Goal: Check status: Check status

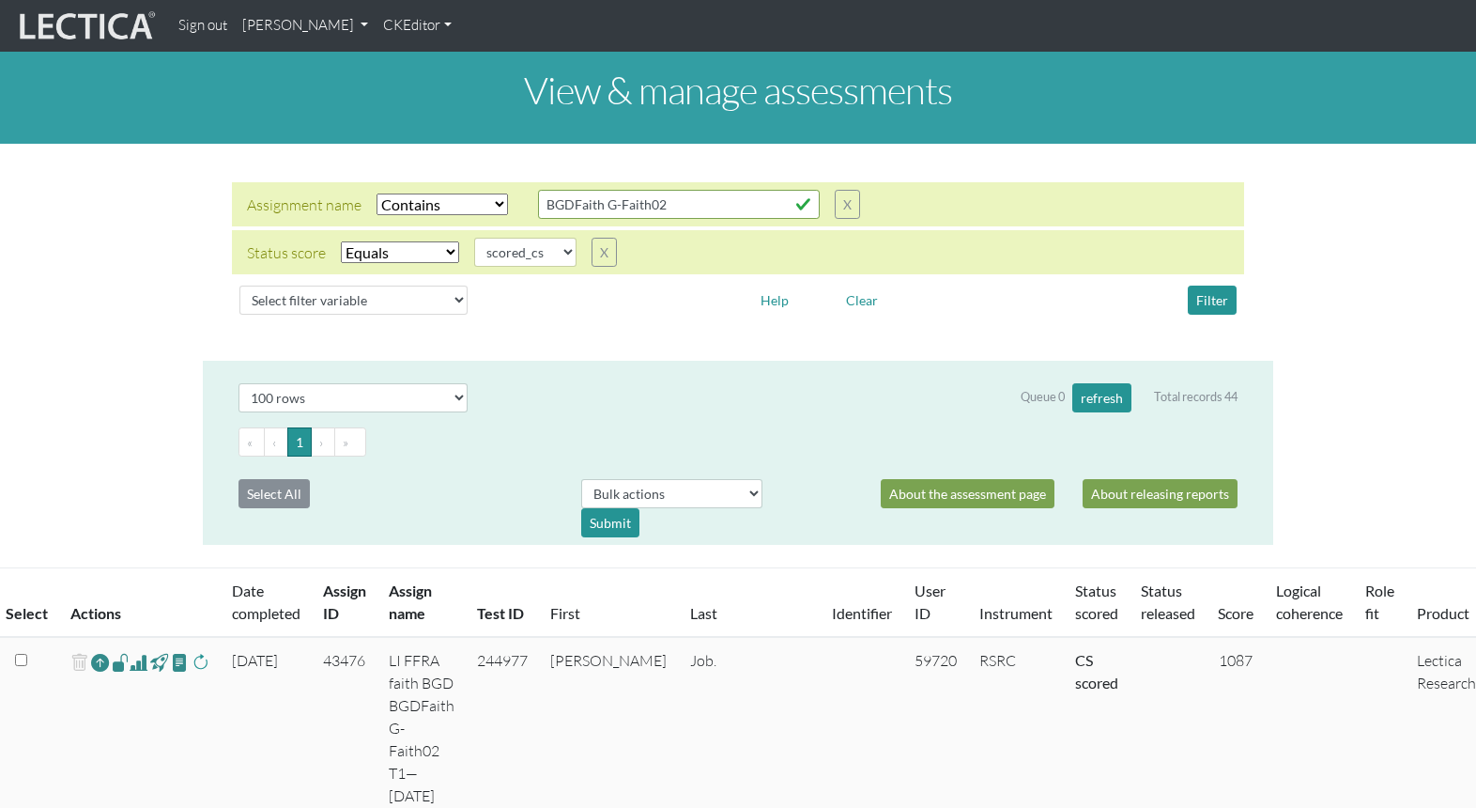
select select "icontains"
select select "scored_cs"
select select "100"
click at [574, 287] on div at bounding box center [610, 299] width 256 height 29
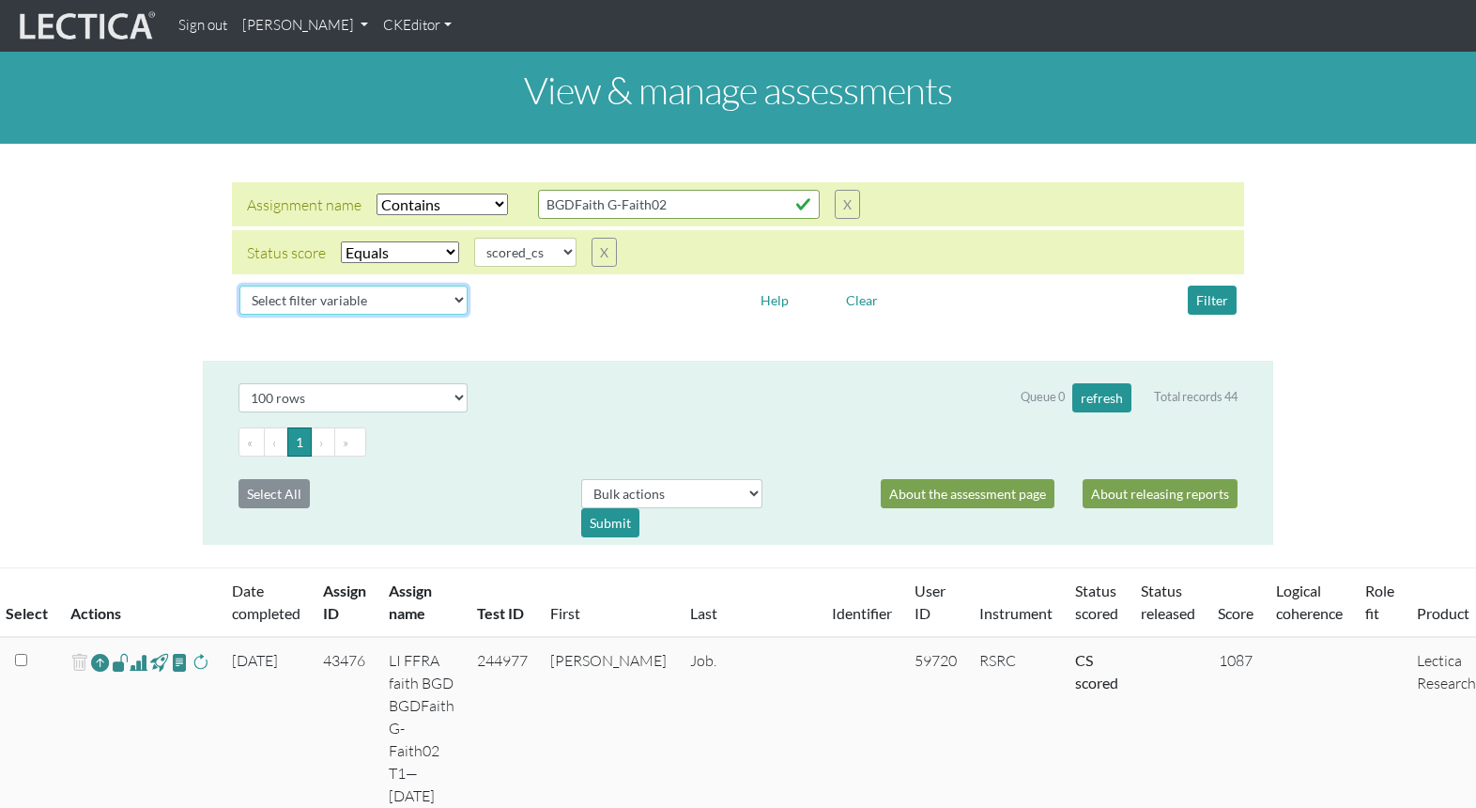
click at [357, 285] on select "Select filter variable Assignment name Assignment ID Clarity persuasive Clarity…" at bounding box center [353, 299] width 228 height 29
select select "assignment__name"
click at [239, 314] on select "Select filter variable Assignment name Assignment ID Clarity persuasive Clarity…" at bounding box center [353, 299] width 228 height 29
select select
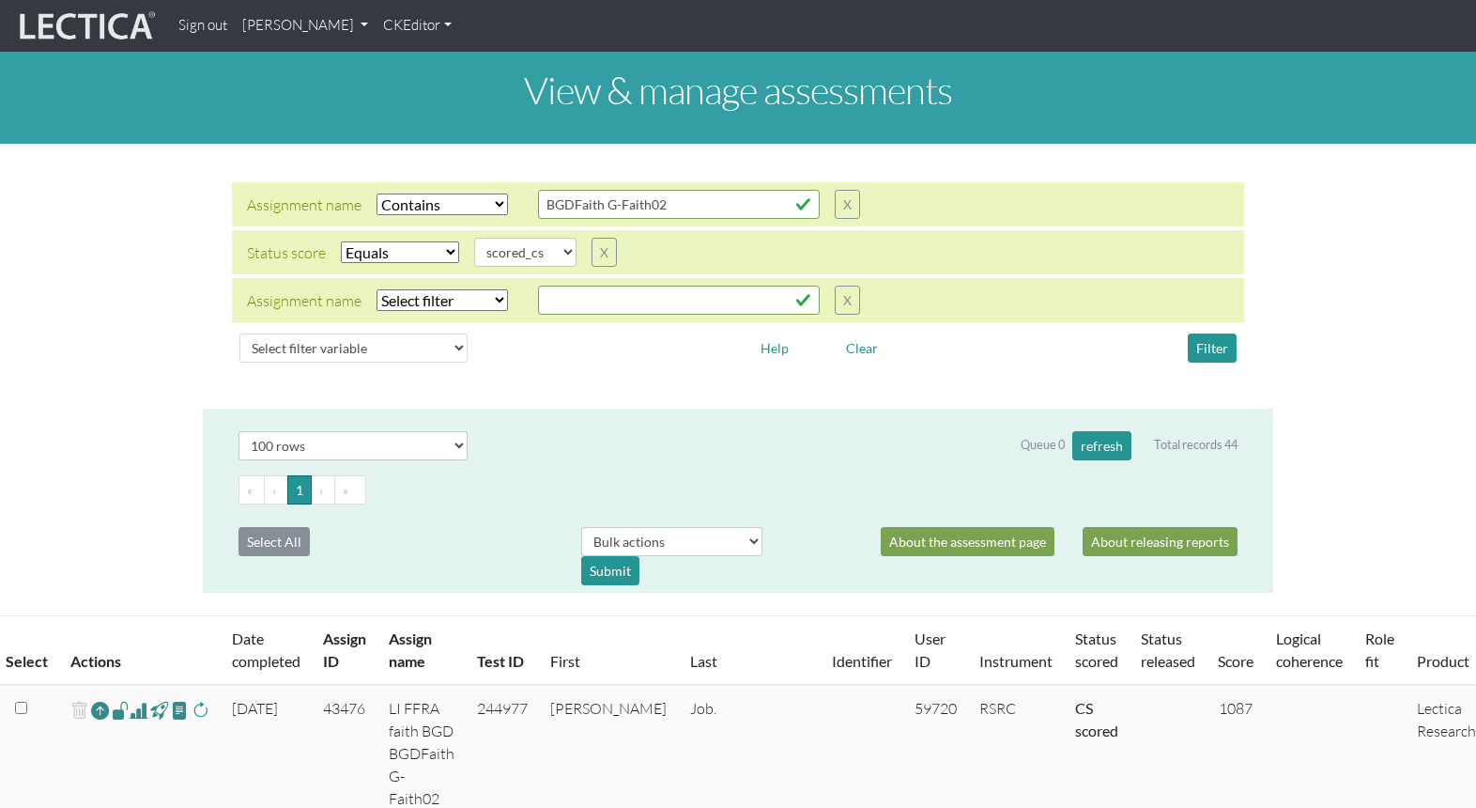
click at [383, 241] on select "Select filter Equals Does not equal" at bounding box center [400, 252] width 118 height 22
select select
click at [341, 241] on select "Select filter Equals Does not equal" at bounding box center [400, 252] width 118 height 22
click at [511, 239] on select "completed created finalized_cs finalized_ls finalized_ss scored_cs started unsc…" at bounding box center [525, 252] width 102 height 29
select select "completed"
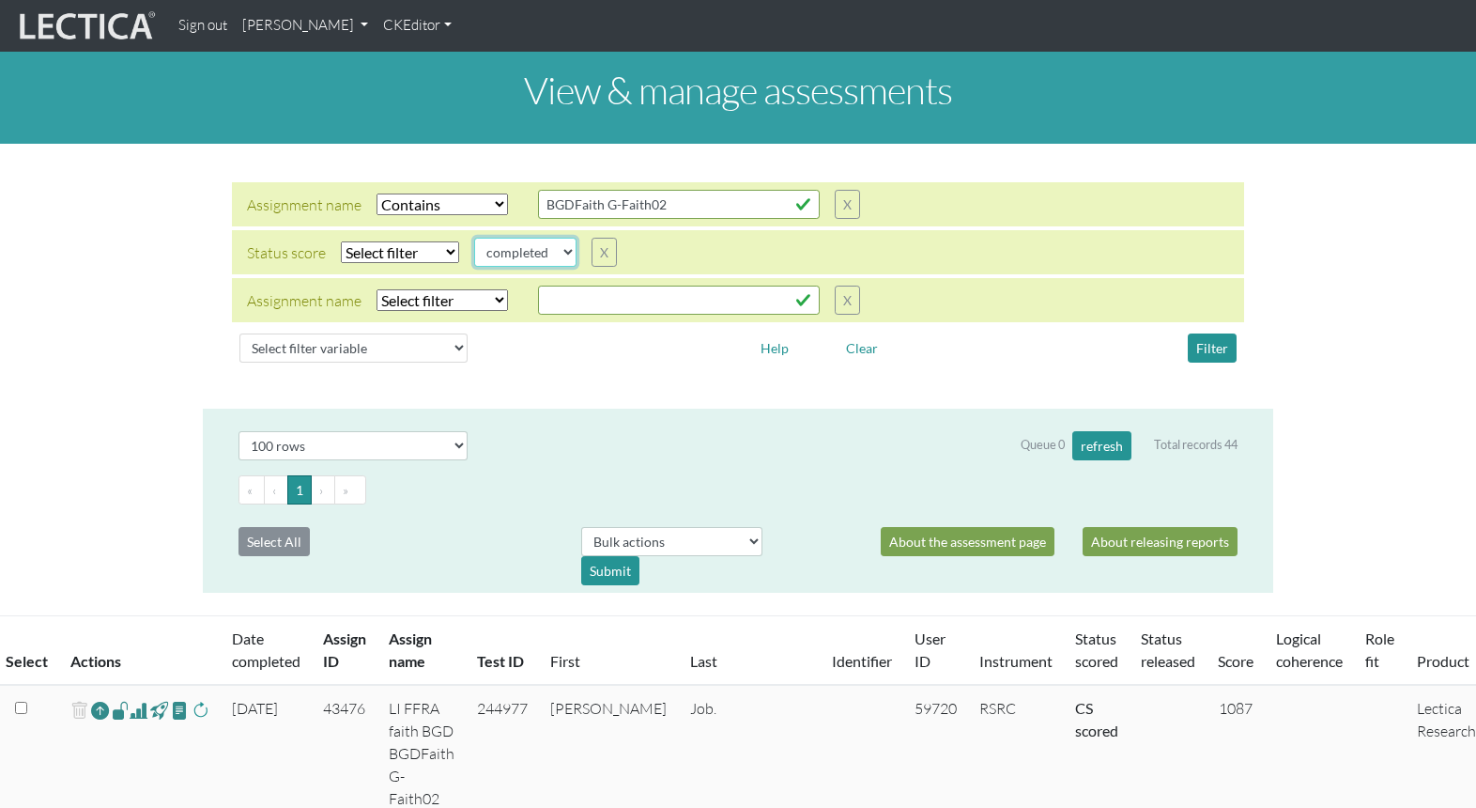
click at [474, 238] on select "completed created finalized_cs finalized_ls finalized_ss scored_cs started unsc…" at bounding box center [525, 252] width 102 height 29
click at [1217, 333] on button "Filter" at bounding box center [1212, 347] width 49 height 29
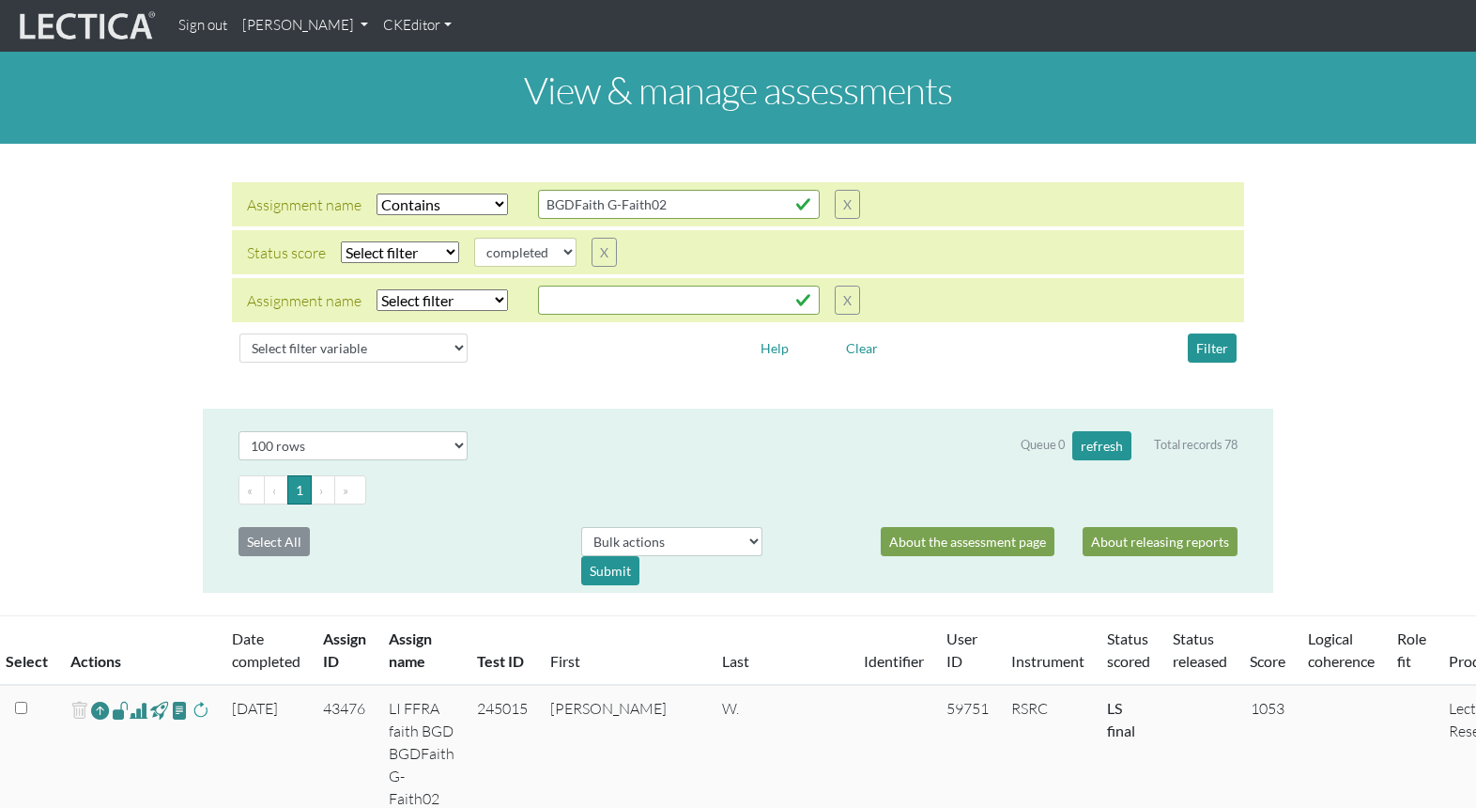
click at [439, 193] on select "Select filter Equals Does not equal Contains Does not contain Starts with Ends …" at bounding box center [442, 204] width 131 height 22
select select
click at [377, 193] on select "Select filter Equals Does not equal Contains Does not contain Starts with Ends …" at bounding box center [442, 204] width 131 height 22
click at [384, 241] on select "Select filter Equals Does not equal" at bounding box center [400, 252] width 118 height 22
select select "iexact"
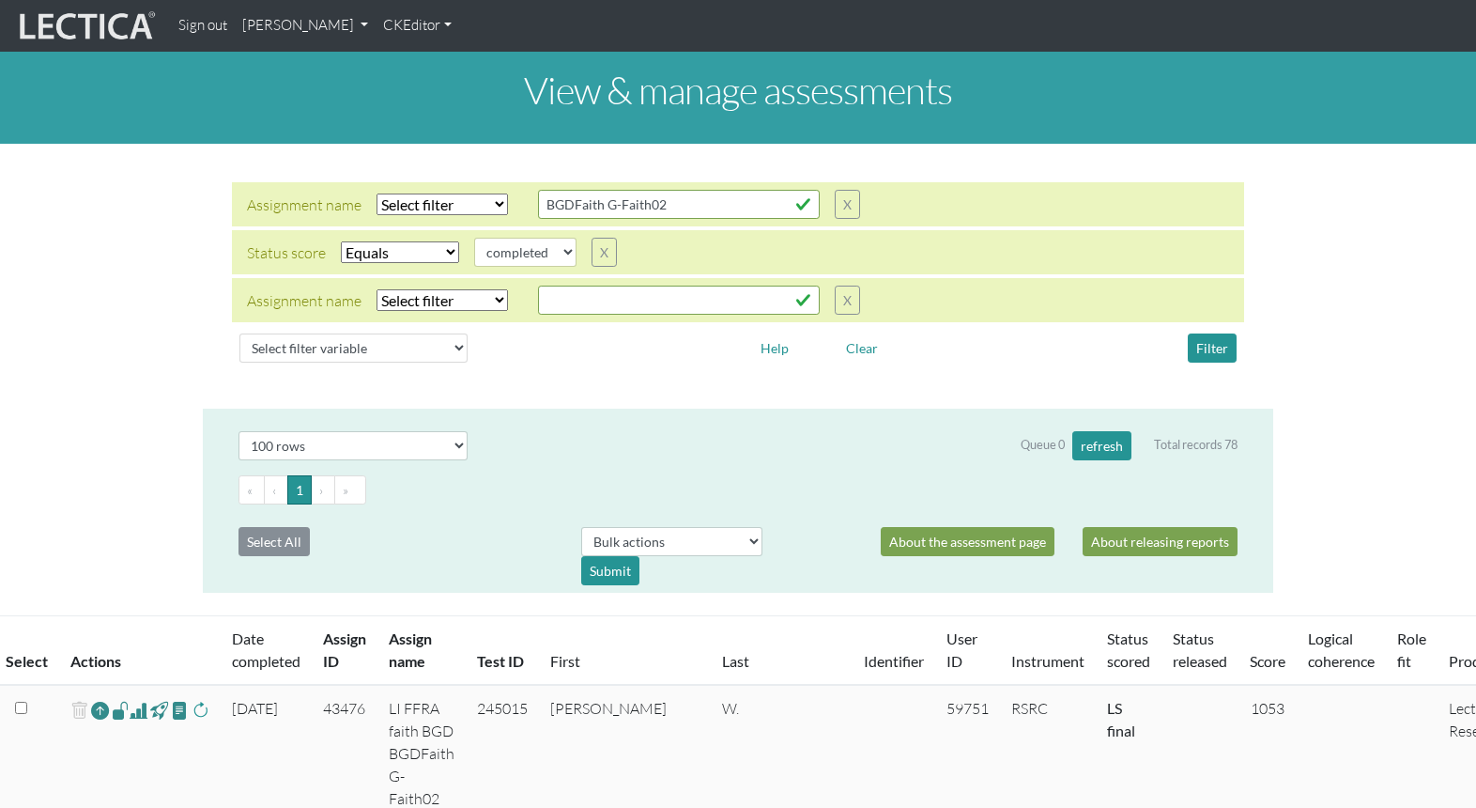
click at [341, 241] on select "Select filter Equals Does not equal" at bounding box center [400, 252] width 118 height 22
click at [1216, 333] on button "Filter" at bounding box center [1212, 347] width 49 height 29
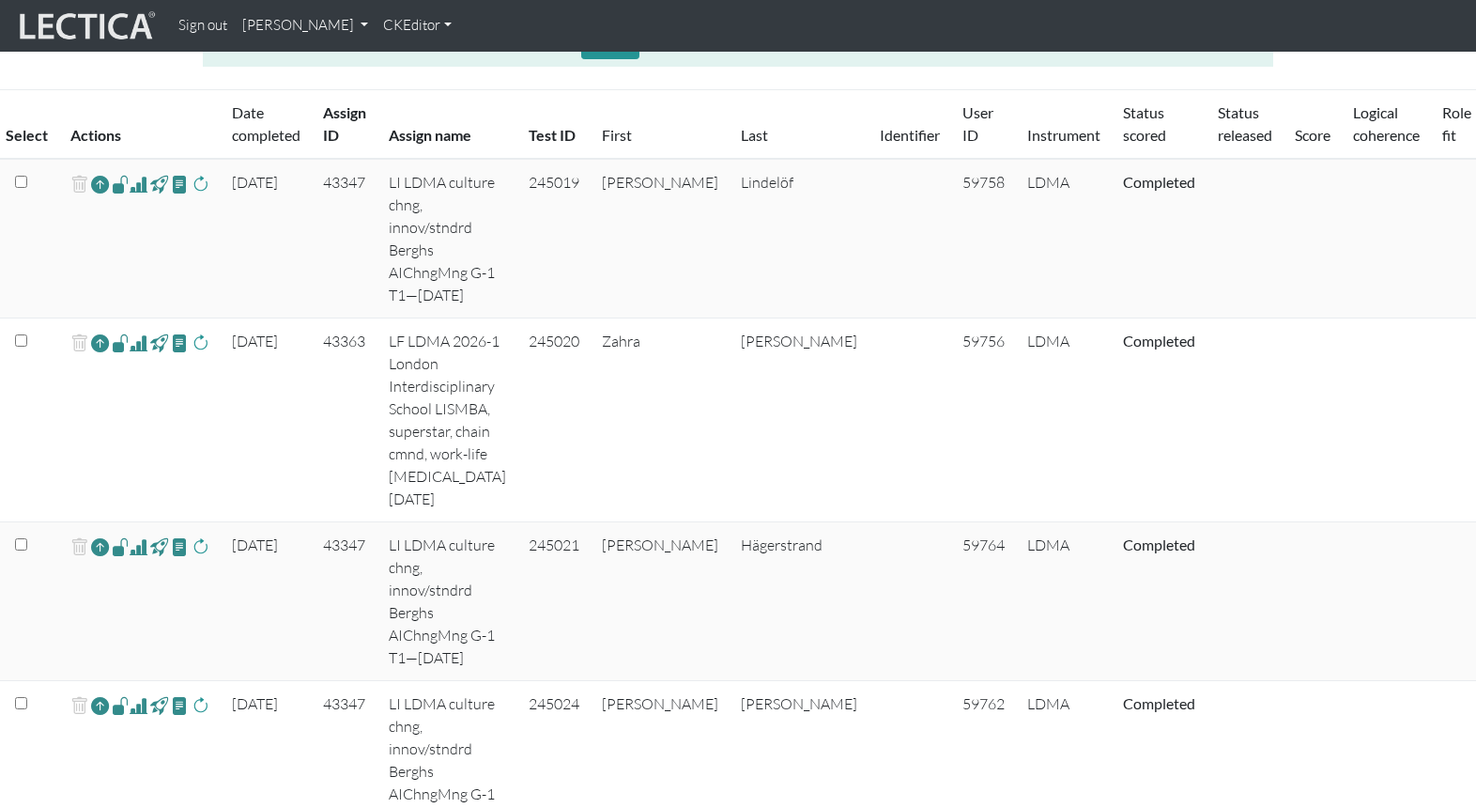
scroll to position [508, 0]
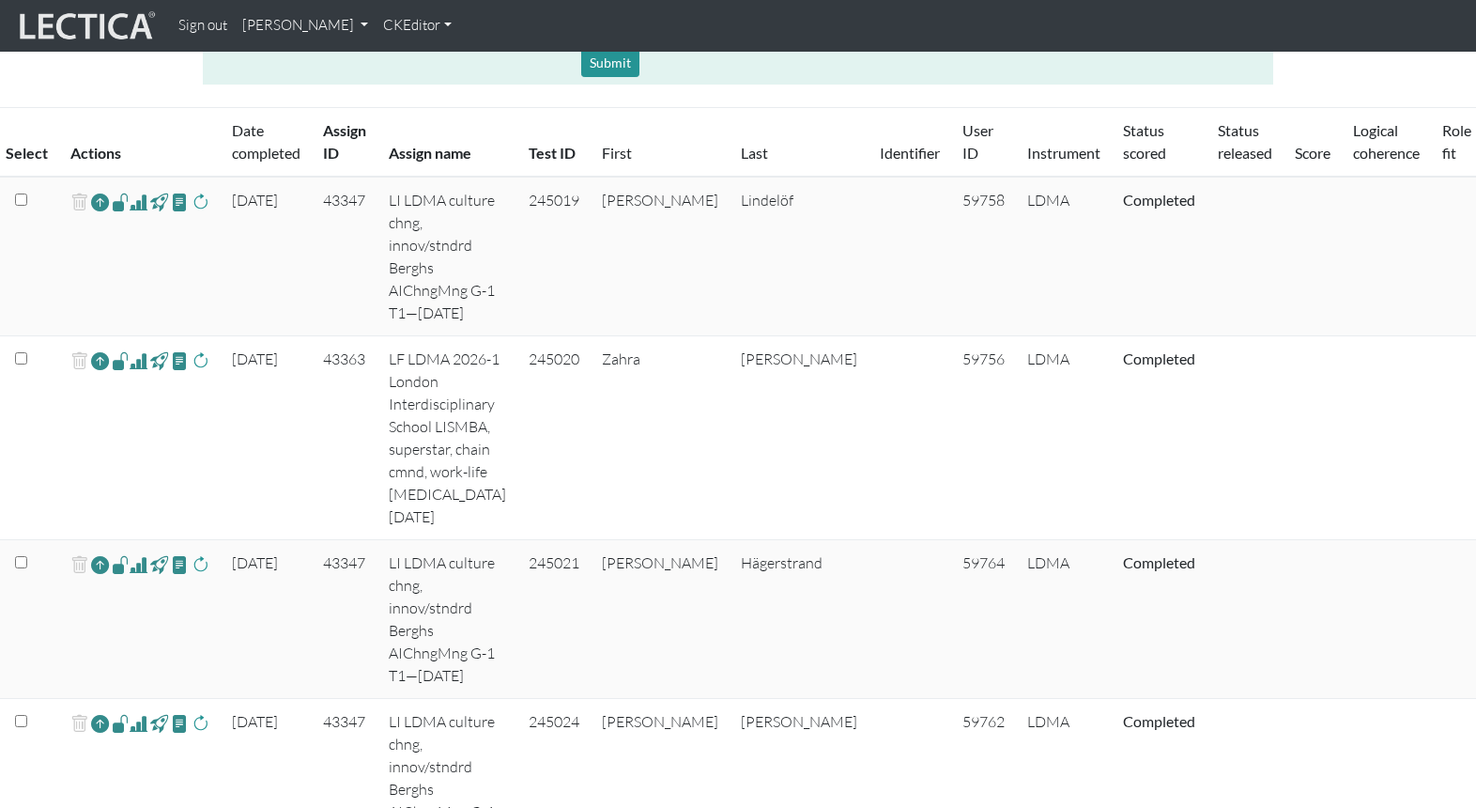
click at [192, 191] on span at bounding box center [201, 202] width 18 height 23
click at [131, 191] on span at bounding box center [140, 202] width 18 height 23
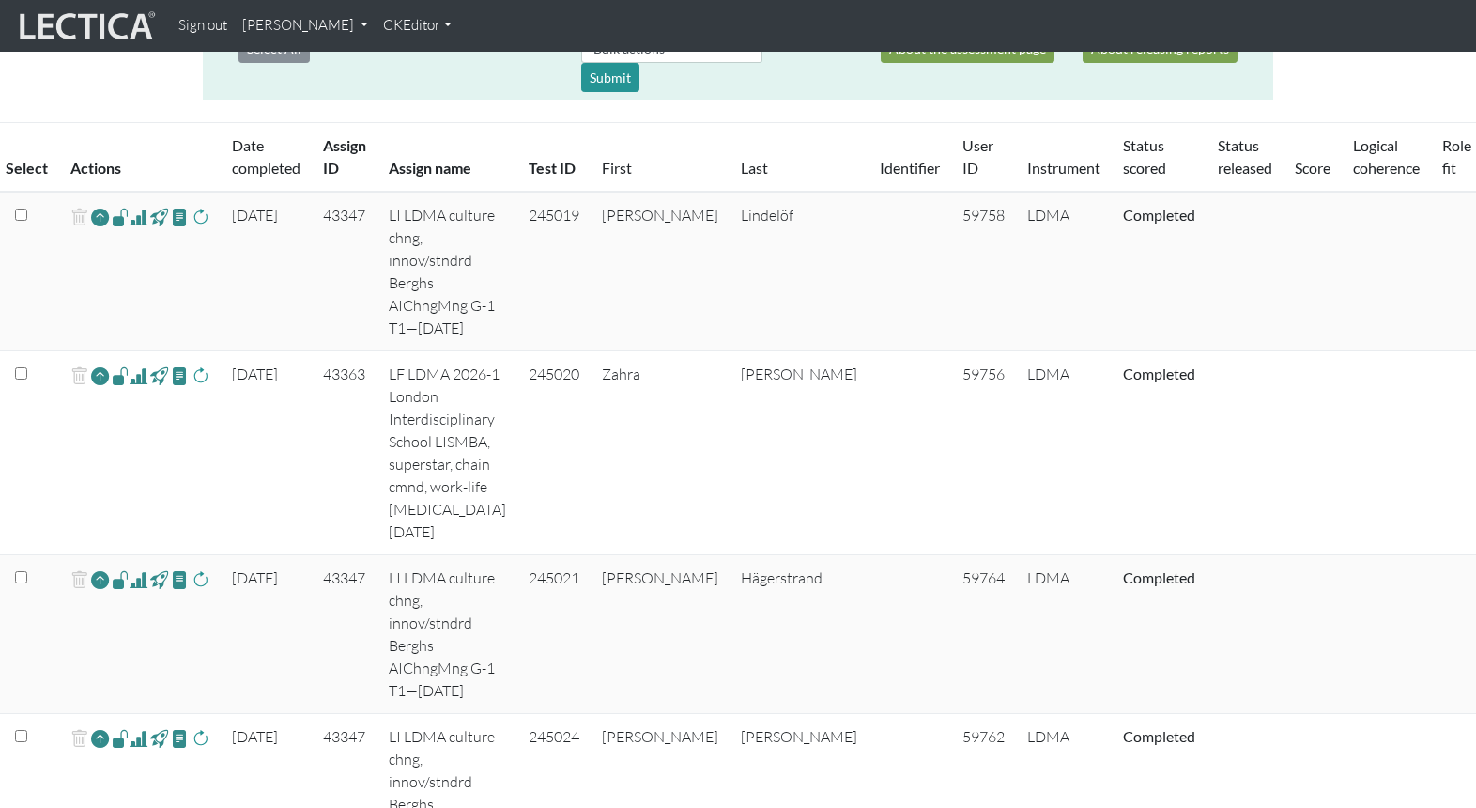
scroll to position [490, 0]
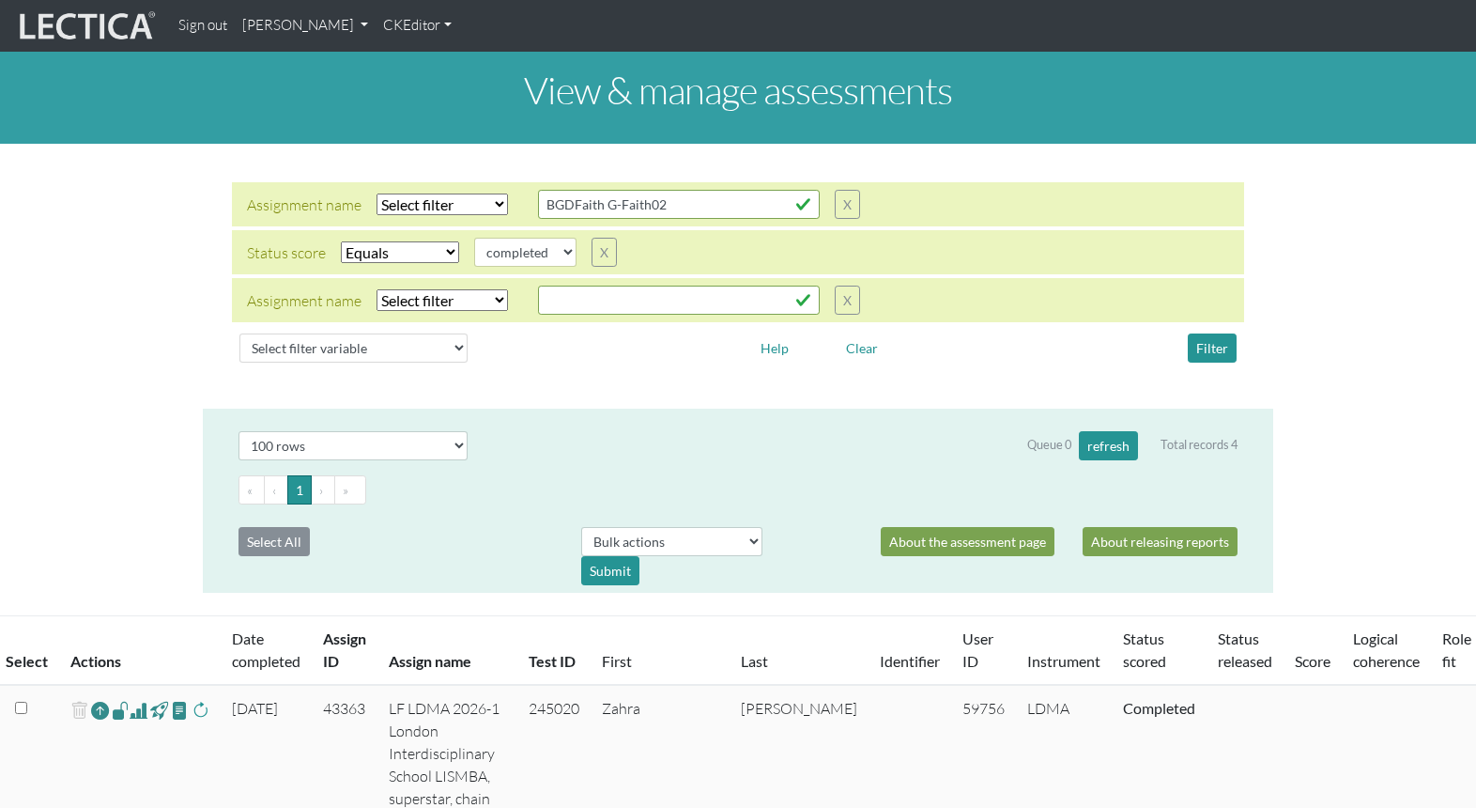
select select "100"
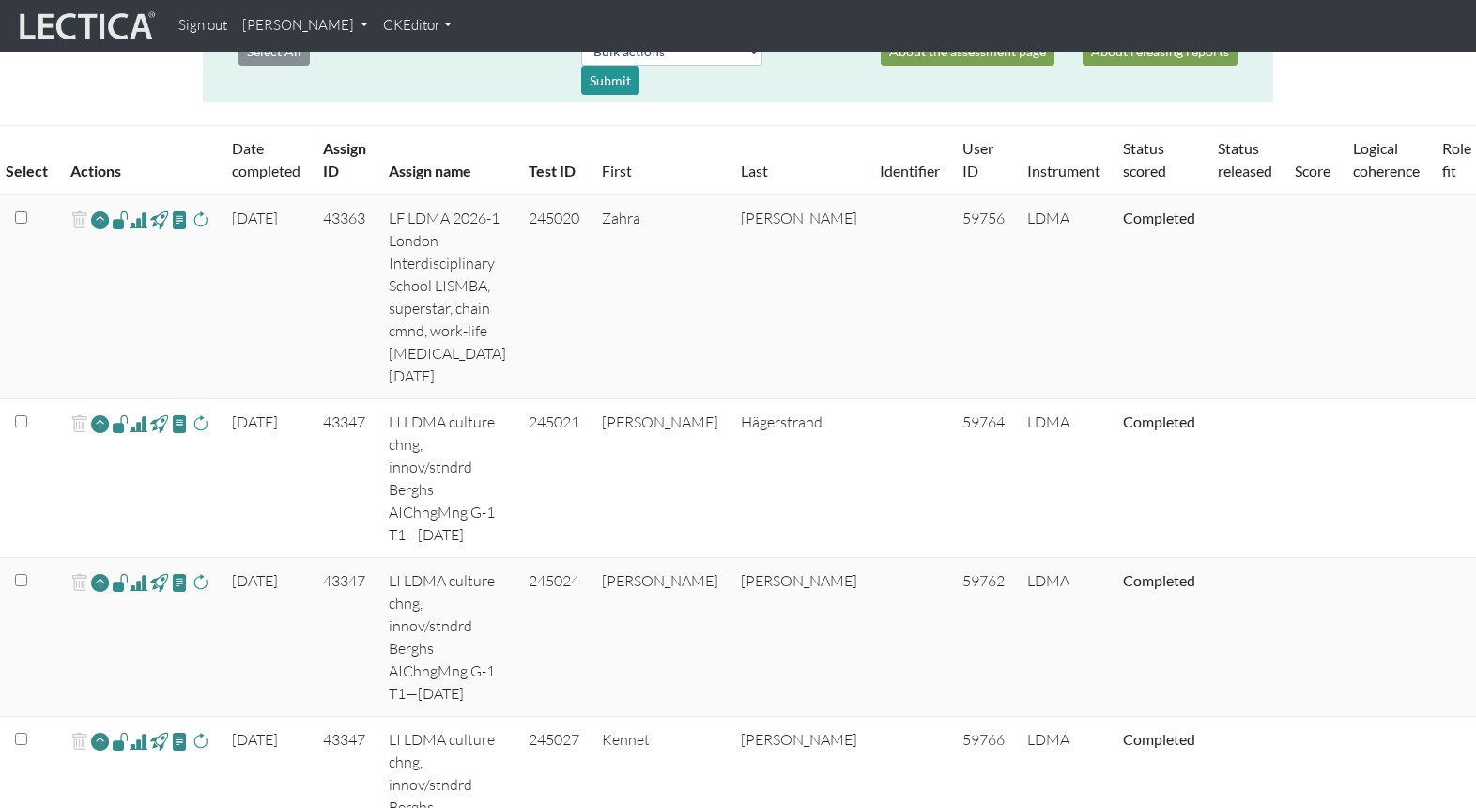
click at [130, 208] on span at bounding box center [139, 219] width 18 height 23
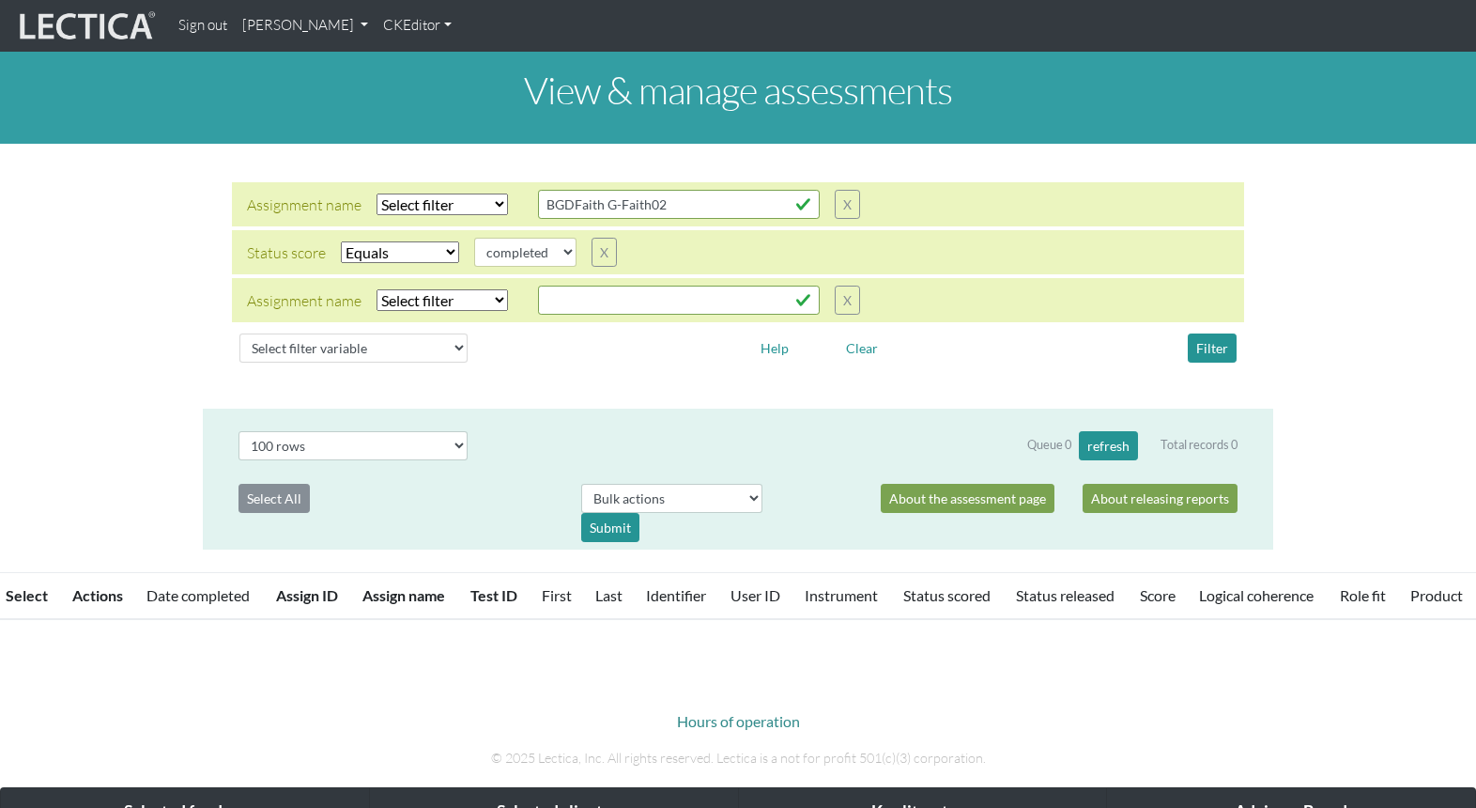
select select "100"
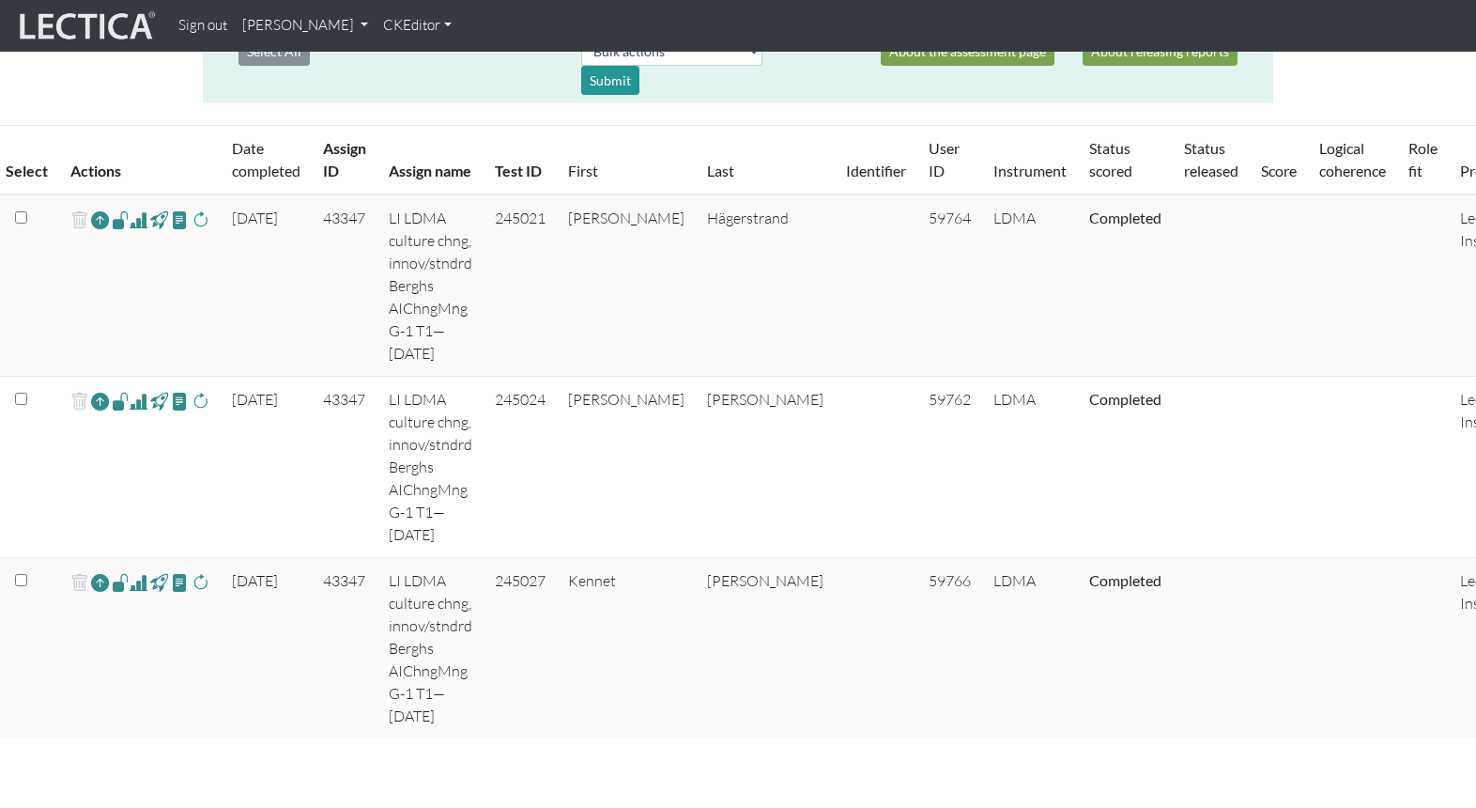
click at [130, 208] on span at bounding box center [139, 219] width 18 height 23
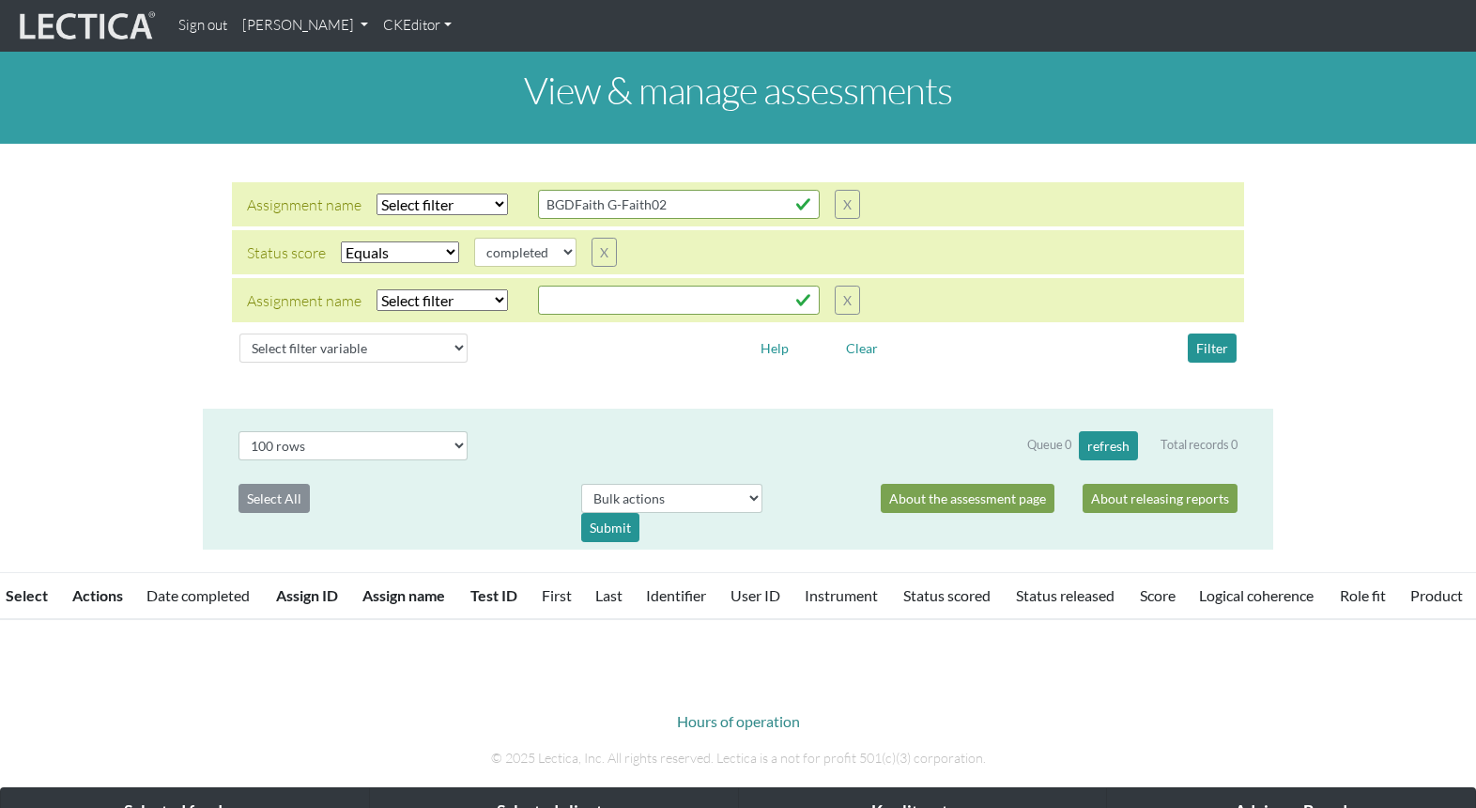
select select "100"
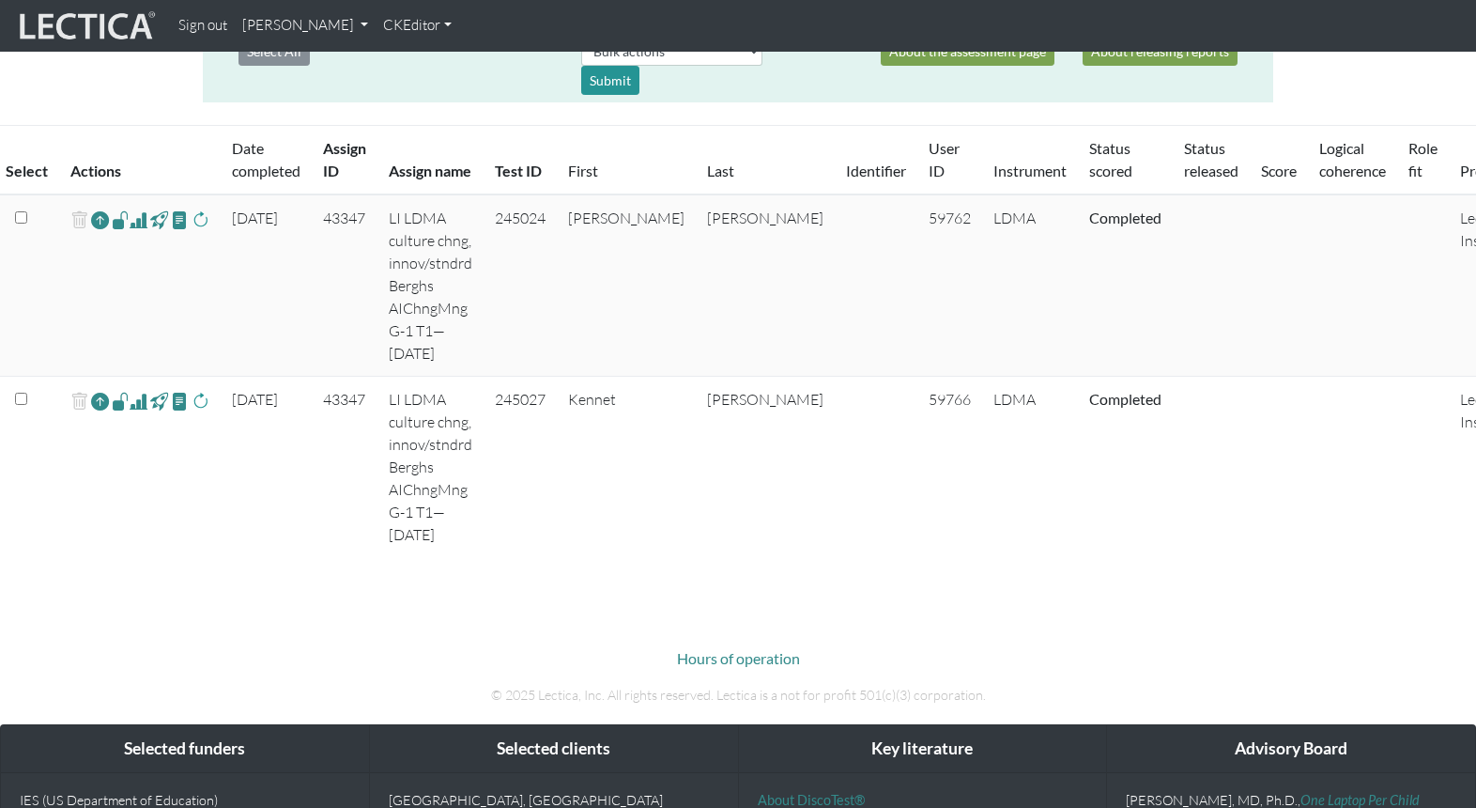
click at [130, 208] on span at bounding box center [139, 219] width 18 height 23
click at [192, 390] on span at bounding box center [201, 401] width 18 height 23
click at [133, 390] on span at bounding box center [140, 401] width 18 height 23
click at [171, 208] on span at bounding box center [180, 219] width 18 height 22
click at [130, 208] on span at bounding box center [139, 219] width 18 height 23
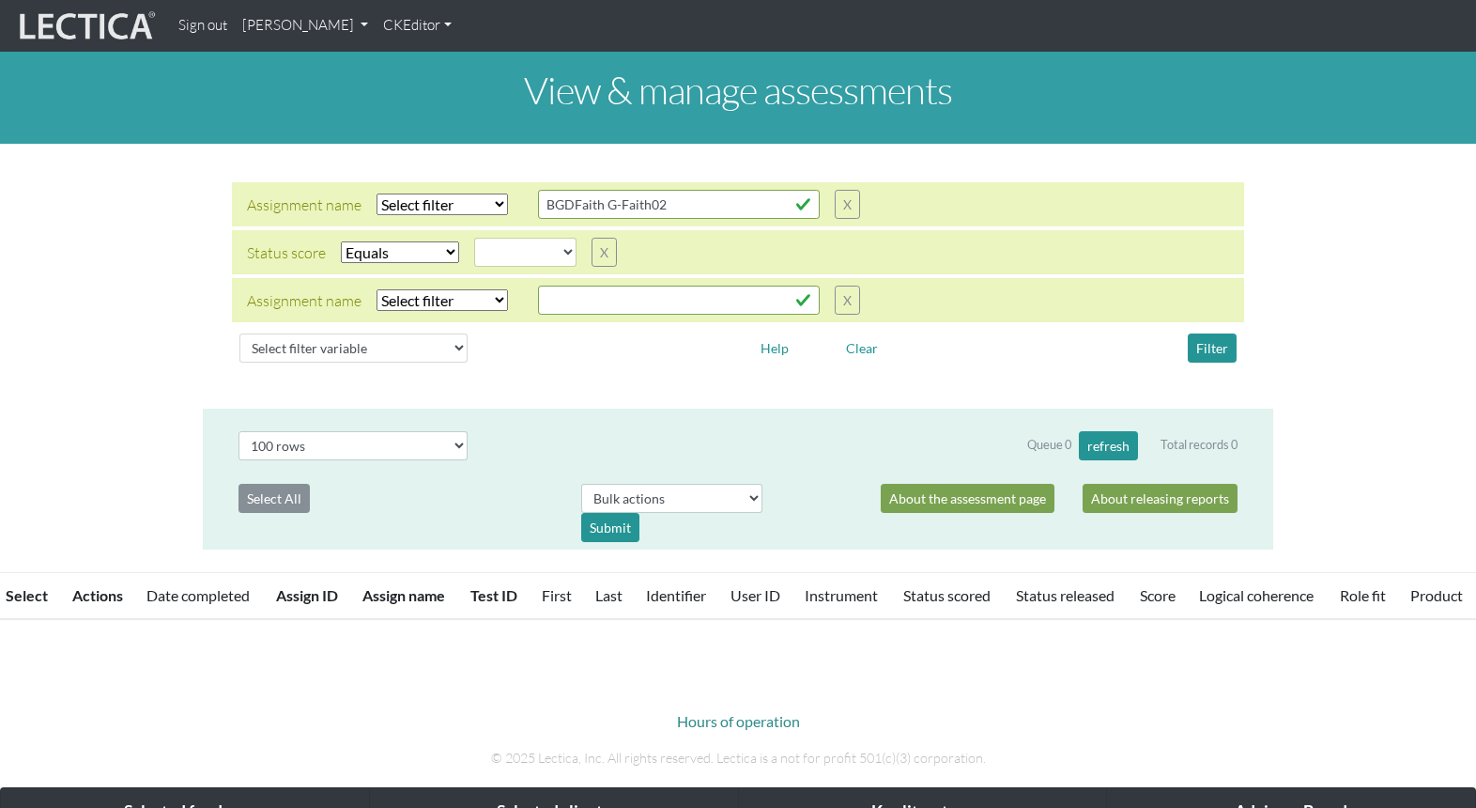
select select
select select "100"
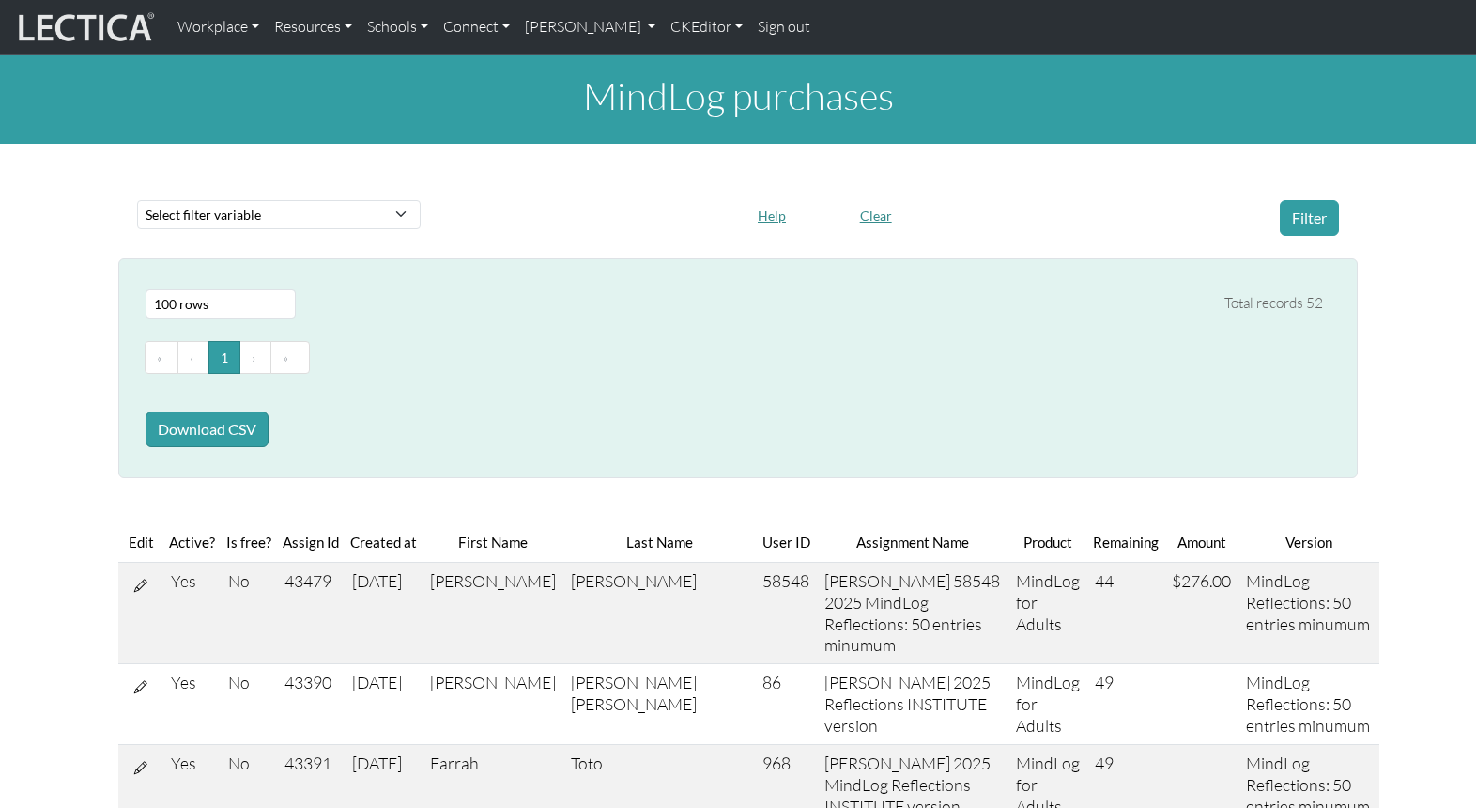
select select "100"
